Goal: Task Accomplishment & Management: Use online tool/utility

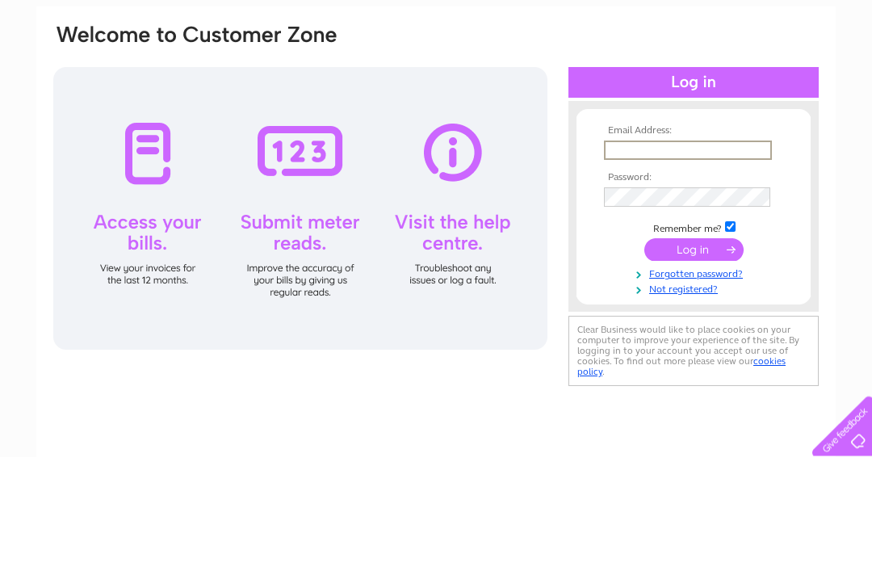
scroll to position [115, 0]
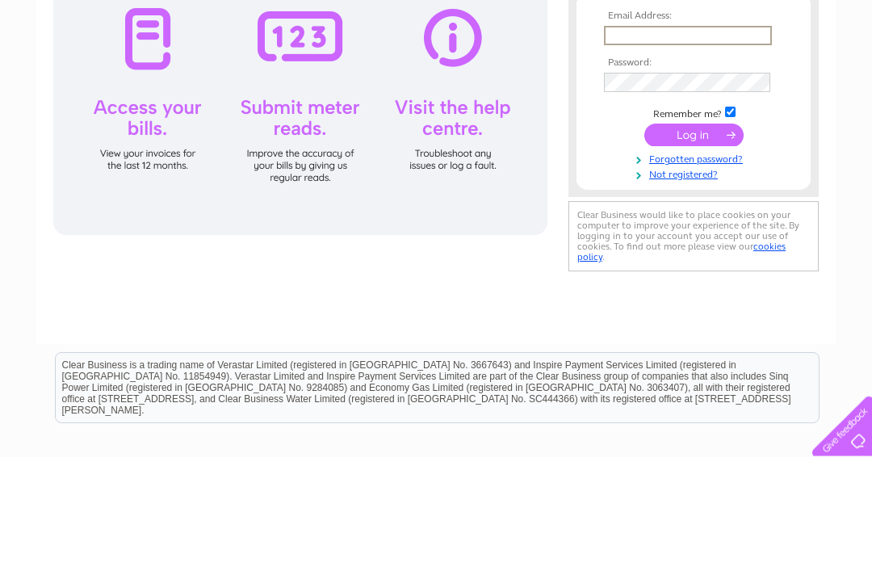
type input "Sales@littlethejewellers.com"
click at [694, 250] on input "submit" at bounding box center [693, 249] width 99 height 23
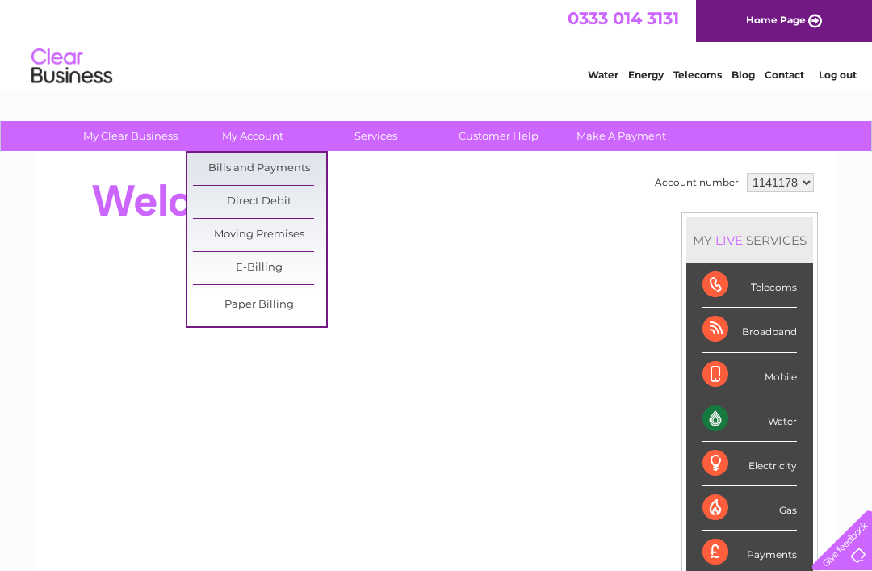
click at [296, 174] on link "Bills and Payments" at bounding box center [259, 169] width 133 height 32
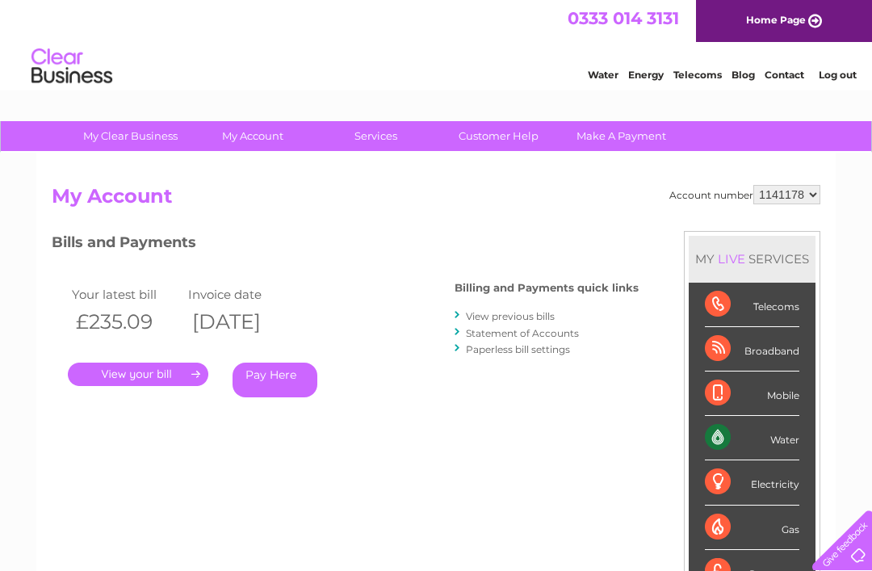
click at [153, 381] on link "." at bounding box center [138, 374] width 140 height 23
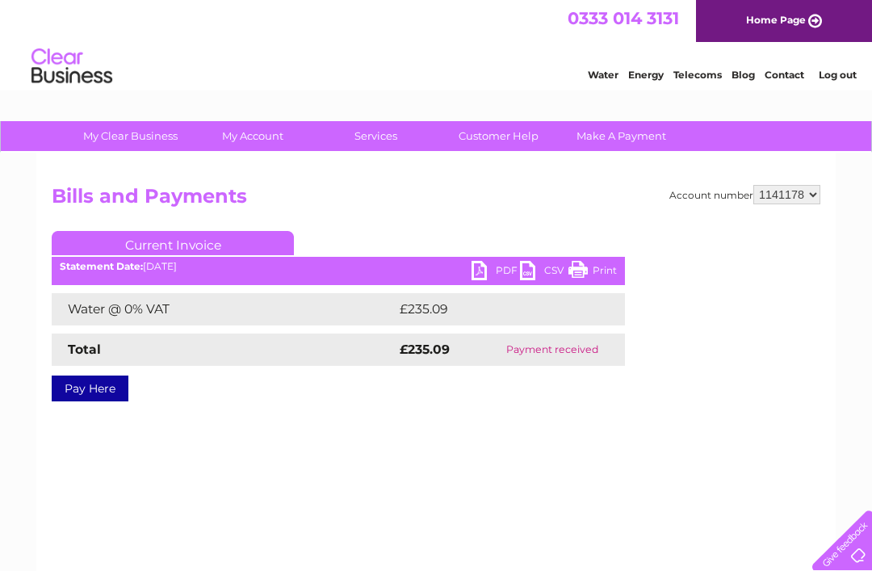
click at [489, 272] on link "PDF" at bounding box center [496, 272] width 48 height 23
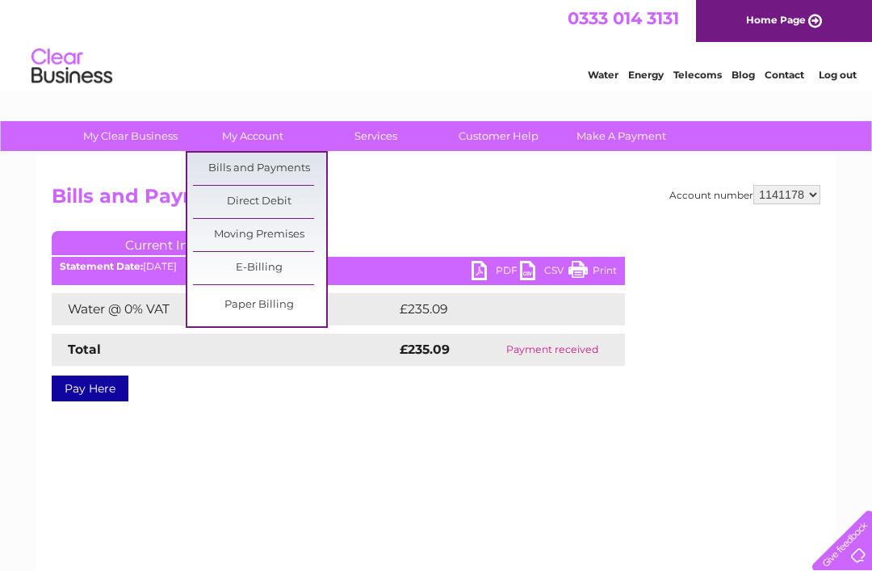
click at [303, 174] on link "Bills and Payments" at bounding box center [259, 169] width 133 height 32
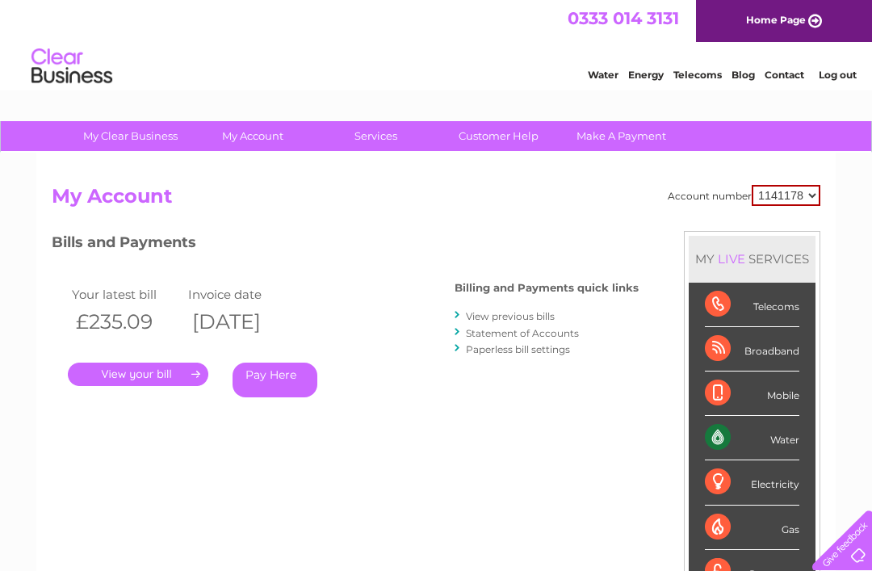
click at [781, 446] on div "Water" at bounding box center [752, 438] width 94 height 44
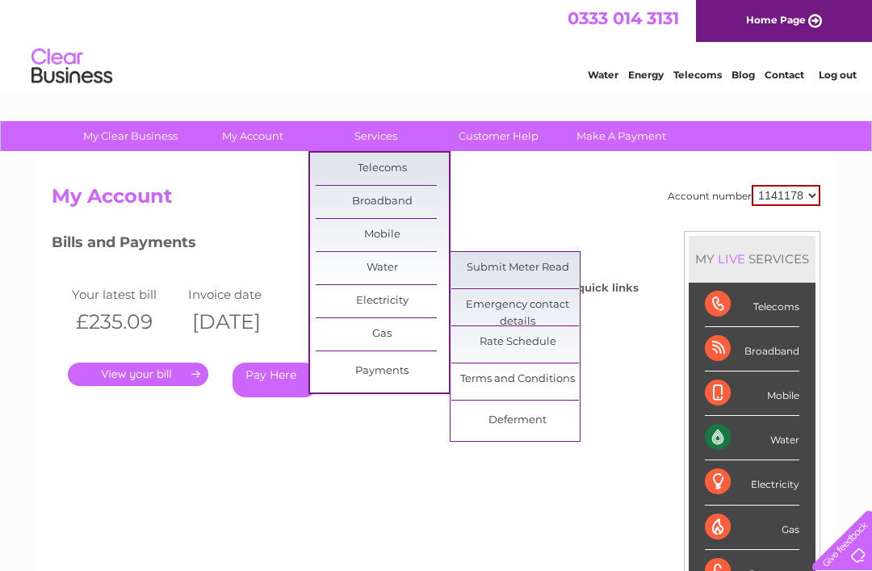
click at [542, 266] on link "Submit Meter Read" at bounding box center [517, 268] width 133 height 32
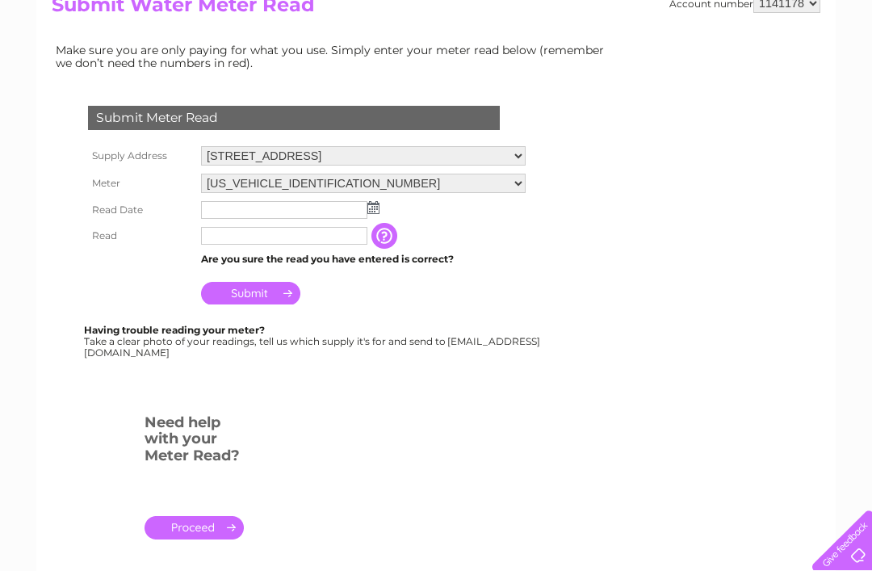
scroll to position [203, 0]
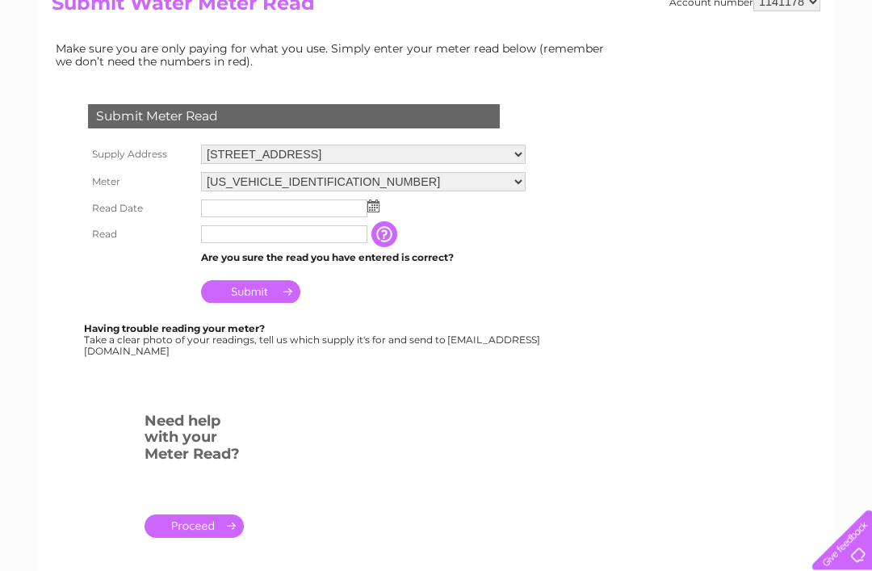
click at [326, 208] on input "text" at bounding box center [284, 209] width 166 height 18
click at [376, 213] on img at bounding box center [375, 206] width 12 height 13
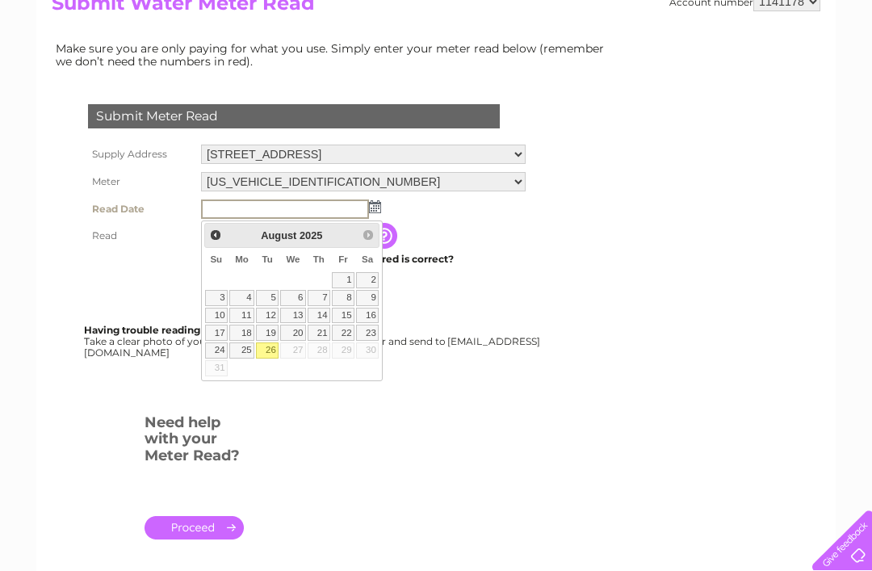
click at [272, 344] on link "26" at bounding box center [267, 350] width 23 height 16
type input "2025/08/26"
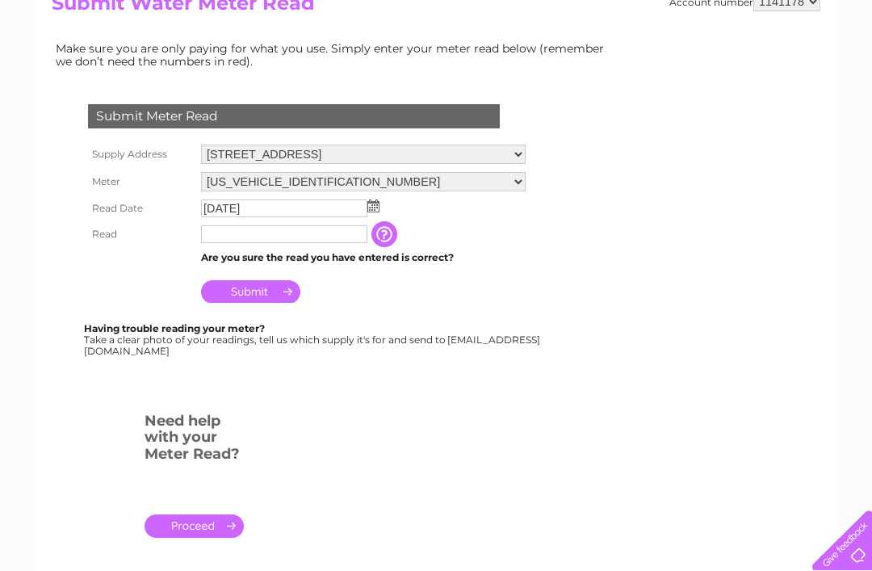
click at [307, 243] on input "text" at bounding box center [284, 234] width 166 height 18
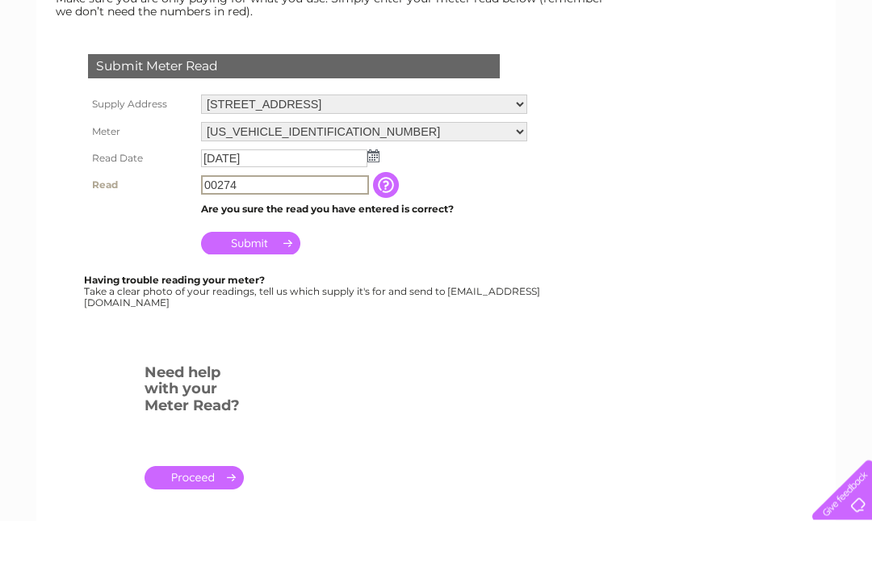
type input "00274"
click at [250, 283] on input "Submit" at bounding box center [250, 294] width 99 height 23
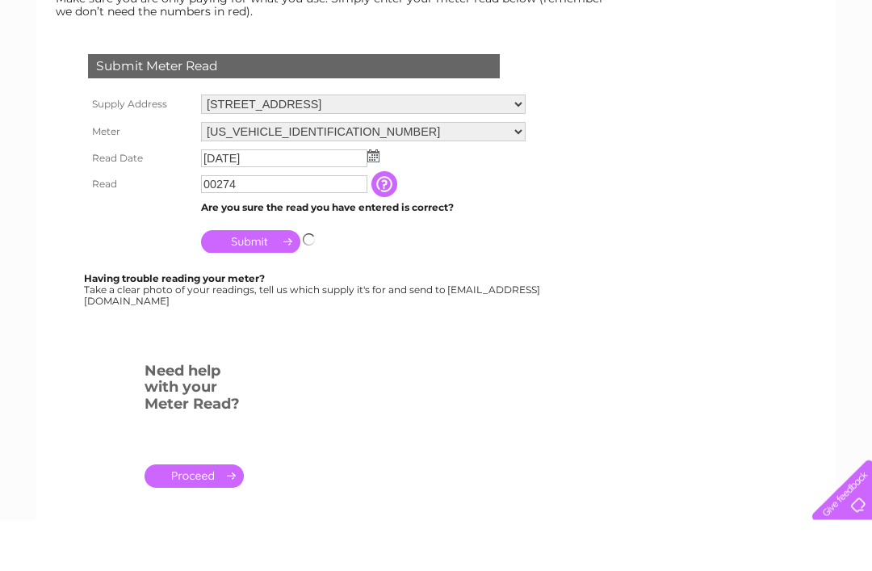
scroll to position [254, 0]
